Goal: Transaction & Acquisition: Purchase product/service

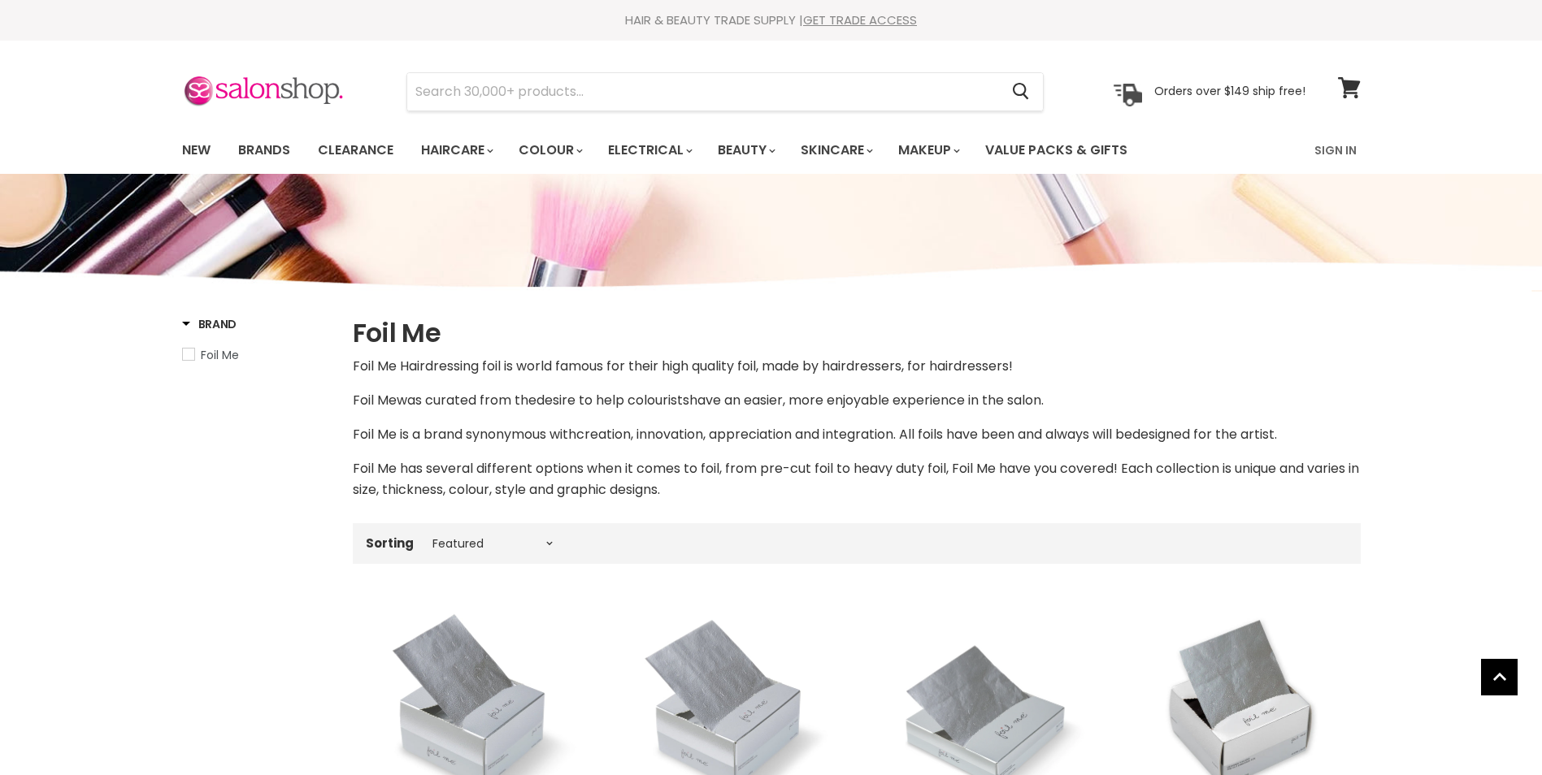
select select "manual"
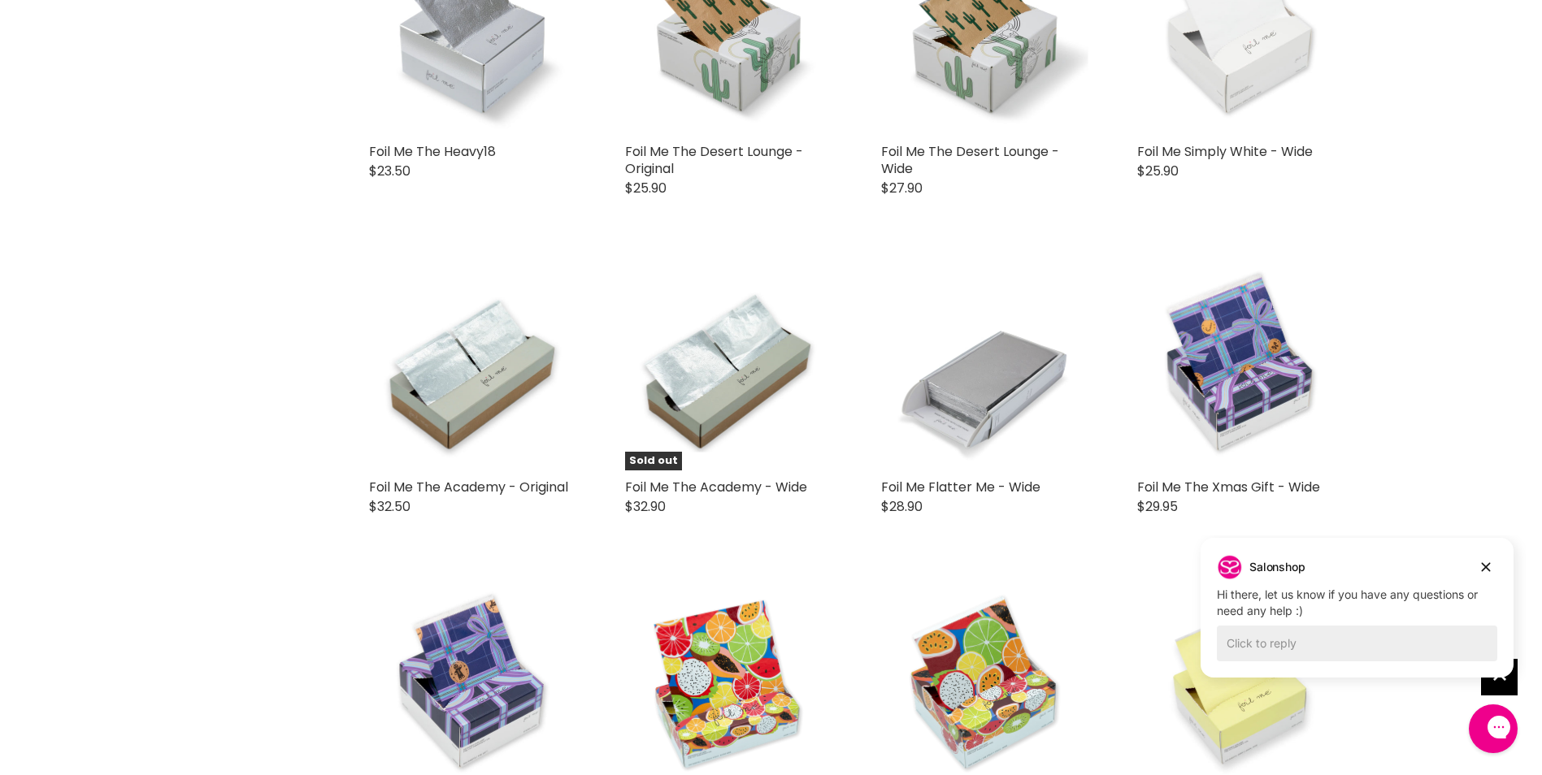
scroll to position [3820, 0]
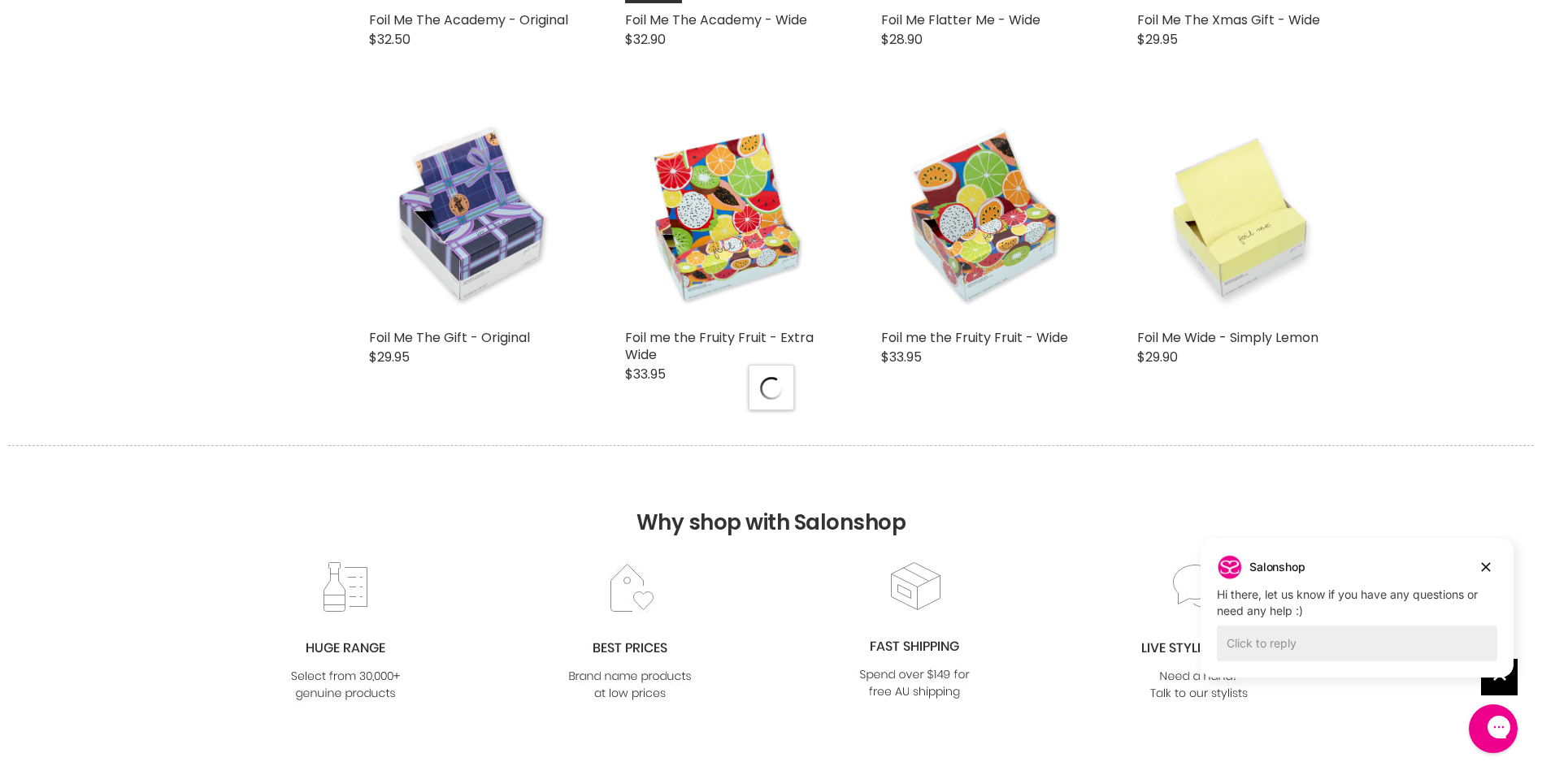
select select "manual"
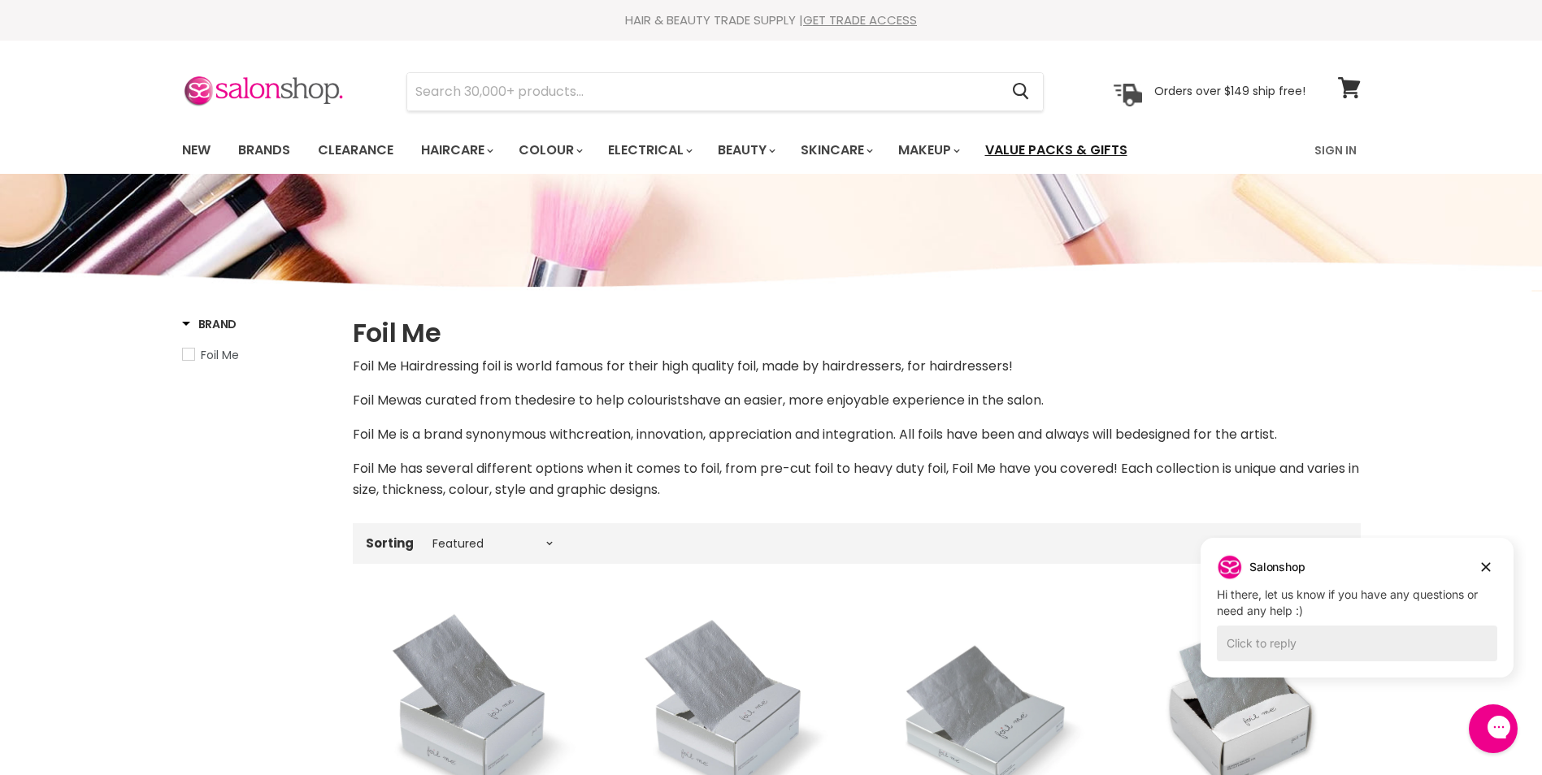
click at [1051, 148] on link "Value Packs & Gifts" at bounding box center [1056, 150] width 167 height 34
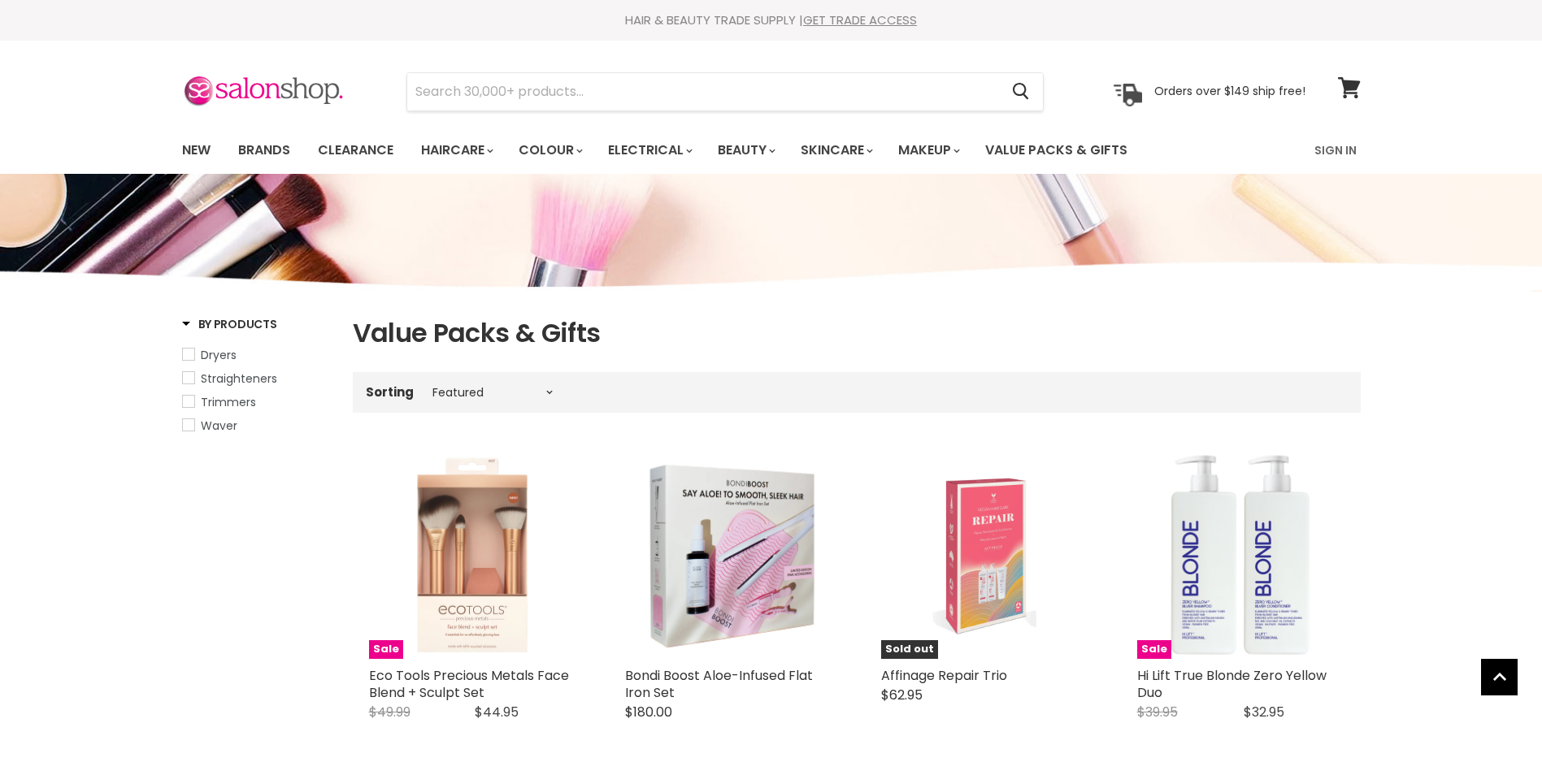
select select "manual"
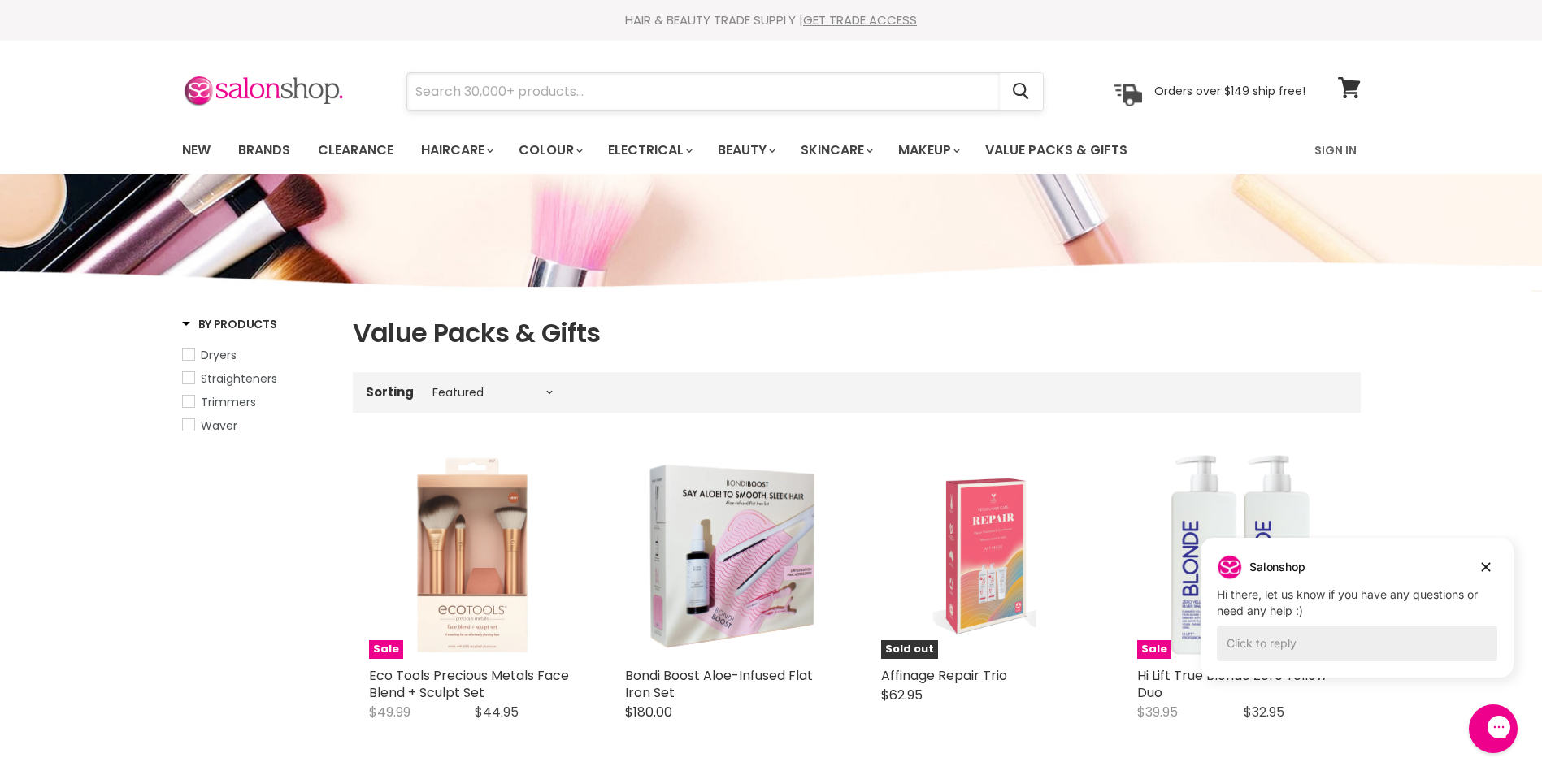
click at [547, 89] on input "Search" at bounding box center [703, 91] width 592 height 37
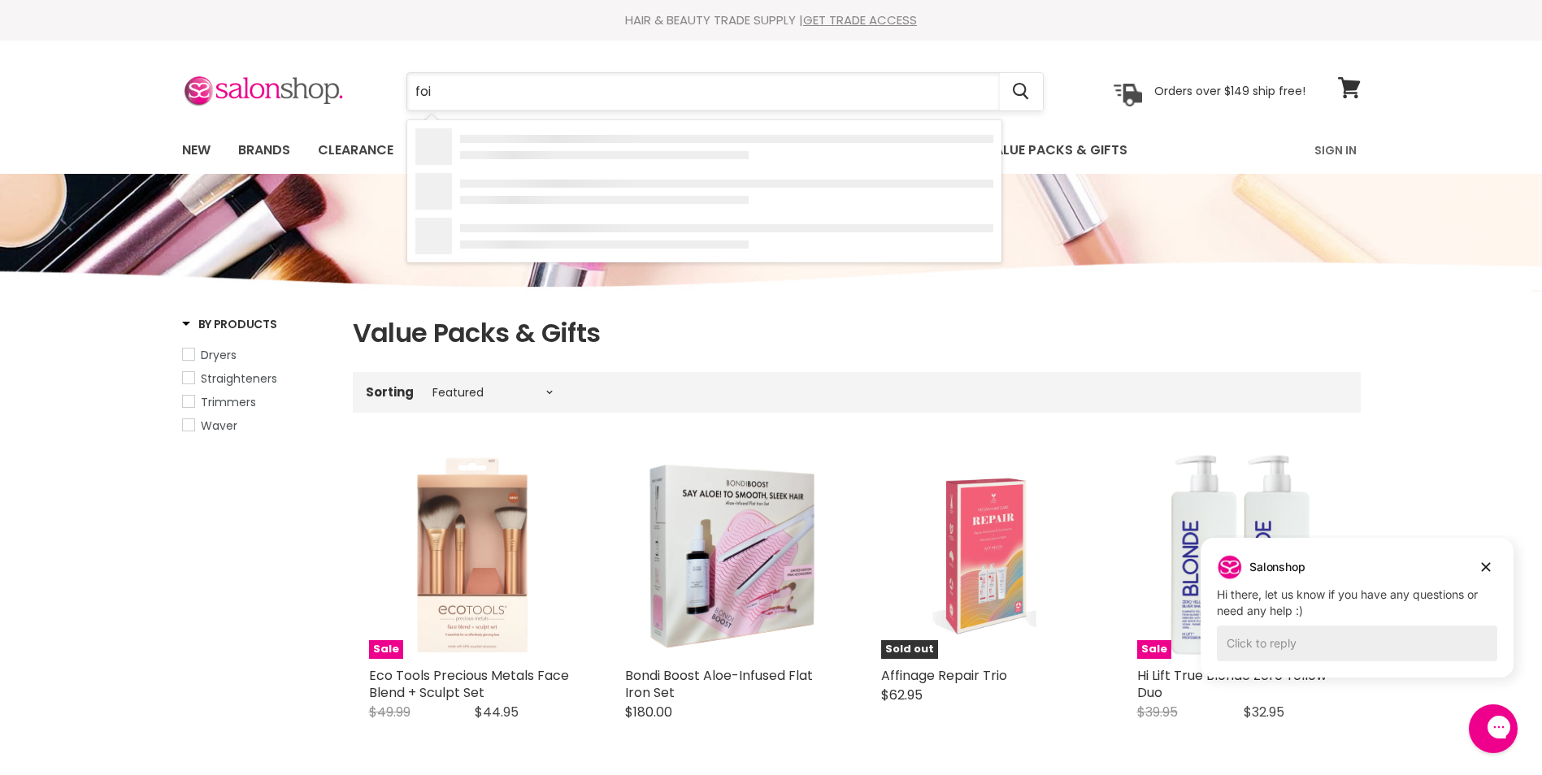
type input "foil"
